Goal: Use online tool/utility: Utilize a website feature to perform a specific function

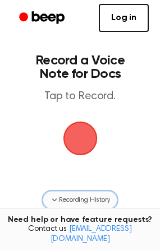
click at [76, 205] on button "Recording History" at bounding box center [80, 200] width 74 height 18
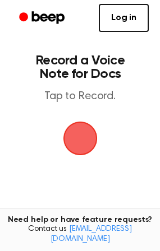
click at [82, 145] on span "button" at bounding box center [80, 138] width 63 height 63
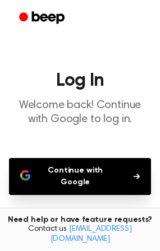
click at [94, 172] on button "Continue with Google" at bounding box center [80, 176] width 142 height 37
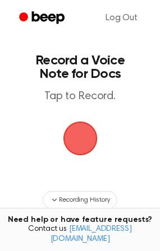
click at [76, 146] on span "button" at bounding box center [79, 138] width 59 height 59
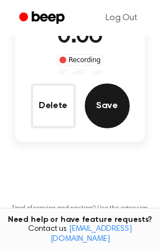
click at [102, 118] on button "Save" at bounding box center [107, 106] width 45 height 45
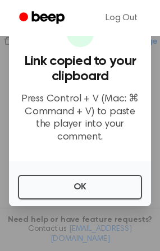
scroll to position [213, 0]
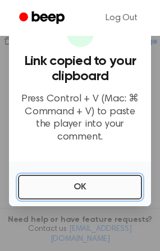
click at [75, 183] on button "OK" at bounding box center [80, 187] width 124 height 25
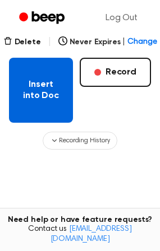
click at [44, 102] on button "Insert into Doc" at bounding box center [41, 90] width 64 height 65
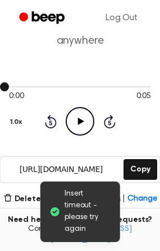
scroll to position [133, 0]
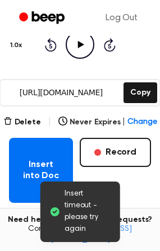
click at [85, 49] on icon "Play Audio" at bounding box center [80, 44] width 29 height 29
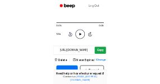
scroll to position [76, 0]
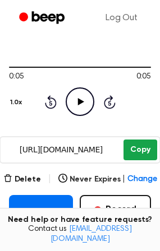
click at [132, 151] on button "Copy" at bounding box center [139, 150] width 33 height 21
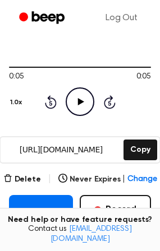
click at [84, 108] on icon "Play Audio" at bounding box center [80, 102] width 29 height 29
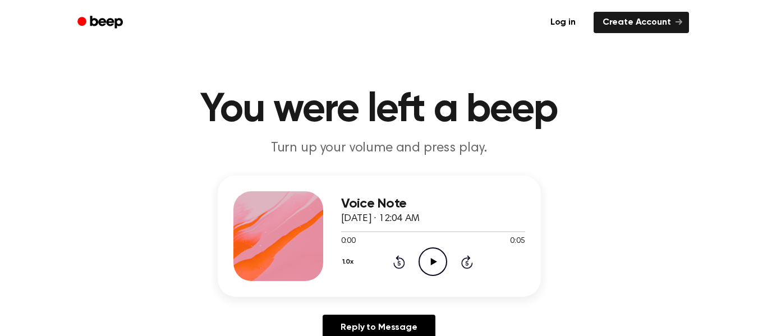
click at [436, 256] on icon "Play Audio" at bounding box center [432, 261] width 29 height 29
